Goal: Information Seeking & Learning: Learn about a topic

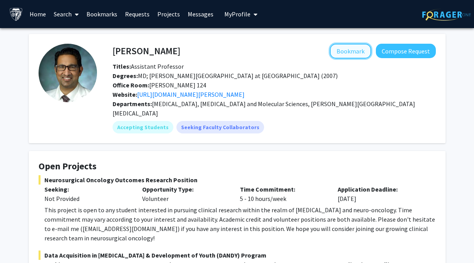
click at [354, 52] on button "Bookmark" at bounding box center [350, 51] width 41 height 15
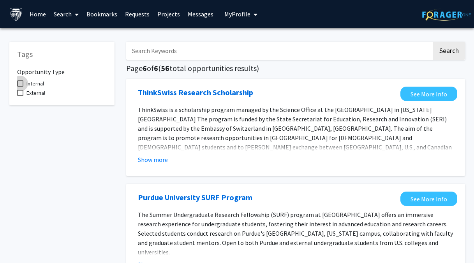
click at [21, 83] on span at bounding box center [20, 83] width 6 height 6
click at [20, 86] on input "Internal" at bounding box center [20, 86] width 0 height 0
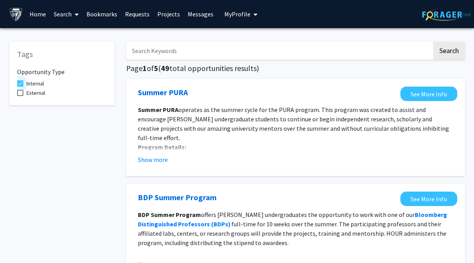
click at [17, 84] on span at bounding box center [20, 83] width 6 height 6
click at [20, 86] on input "Internal" at bounding box center [20, 86] width 0 height 0
checkbox input "false"
click at [21, 93] on span at bounding box center [20, 93] width 6 height 6
click at [20, 96] on input "External" at bounding box center [20, 96] width 0 height 0
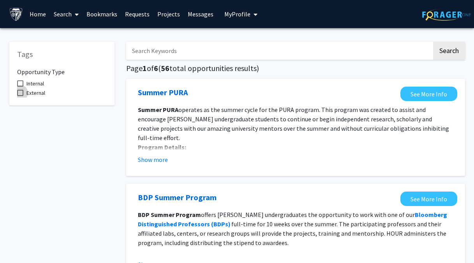
checkbox input "true"
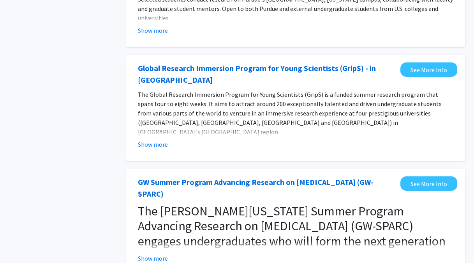
scroll to position [559, 0]
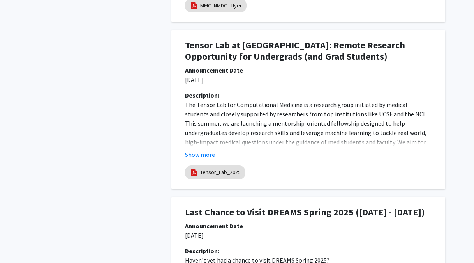
scroll to position [734, 0]
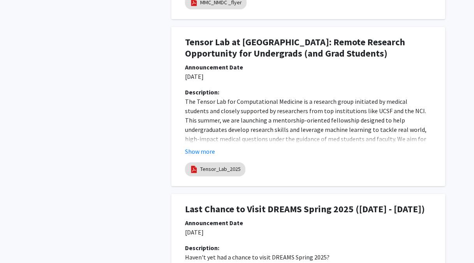
click at [328, 206] on h1 "Last Chance to Visit DREAMS Spring 2025 (April 28 - May 2)" at bounding box center [308, 208] width 247 height 11
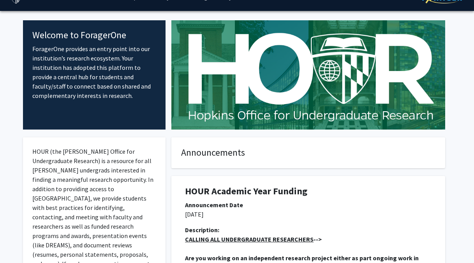
scroll to position [0, 0]
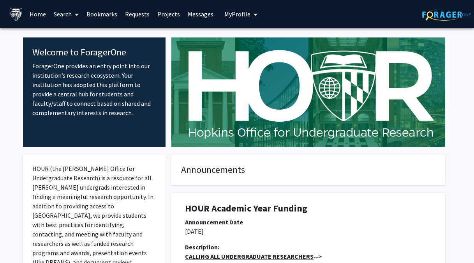
click at [77, 12] on icon at bounding box center [77, 14] width 4 height 6
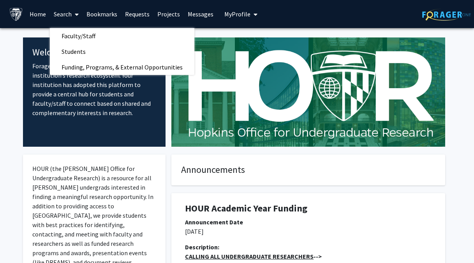
click at [312, 10] on div "Skip navigation Home Search Faculty/Staff Students Funding, Programs, & Externa…" at bounding box center [237, 14] width 467 height 28
